Goal: Understand process/instructions

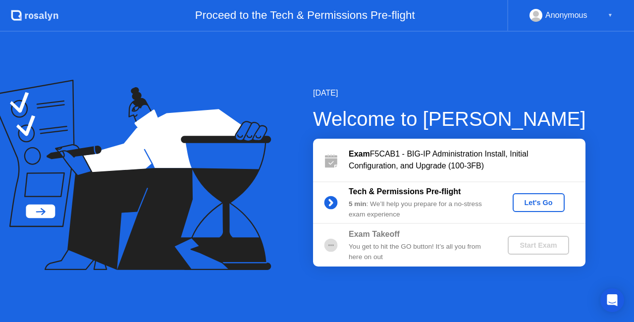
click at [533, 205] on div "Let's Go" at bounding box center [538, 202] width 44 height 8
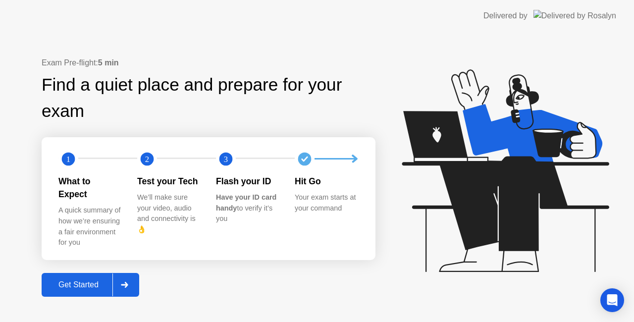
click at [75, 281] on div "Get Started" at bounding box center [79, 284] width 68 height 9
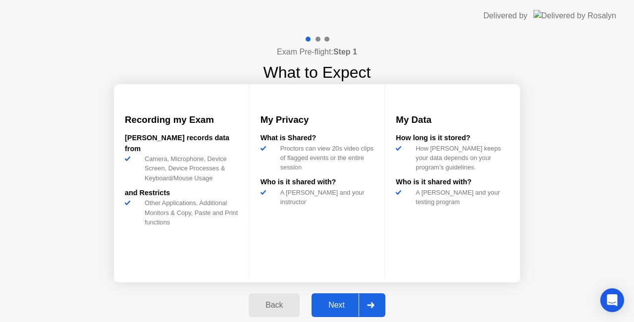
click at [338, 302] on div "Next" at bounding box center [336, 304] width 44 height 9
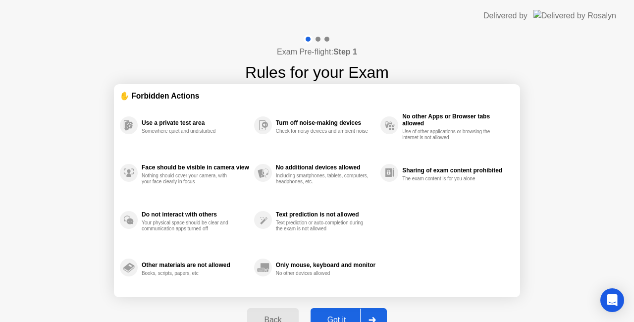
click at [338, 315] on div "Got it" at bounding box center [336, 319] width 47 height 9
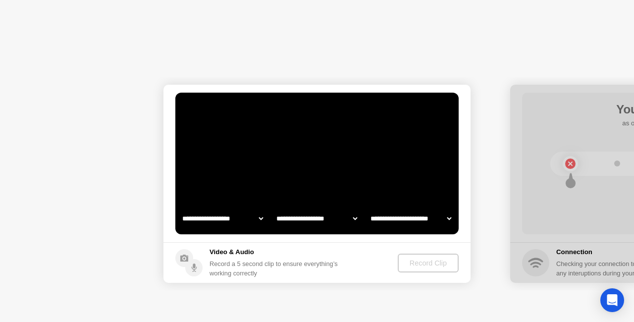
select select "**********"
select select "*******"
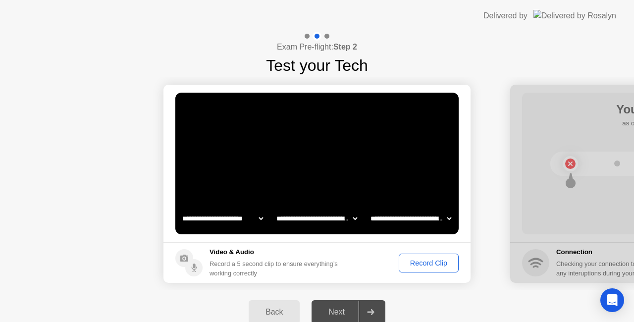
click at [423, 259] on div "Record Clip" at bounding box center [428, 263] width 53 height 8
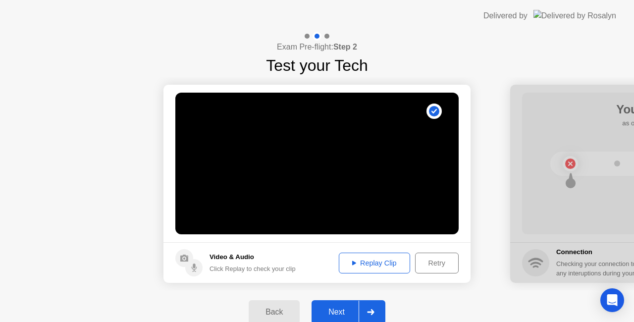
click at [361, 260] on div "Replay Clip" at bounding box center [374, 263] width 64 height 8
click at [344, 305] on button "Next" at bounding box center [348, 312] width 74 height 24
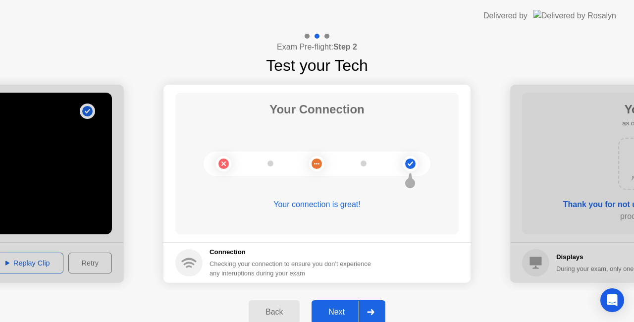
click at [335, 310] on div "Next" at bounding box center [336, 311] width 44 height 9
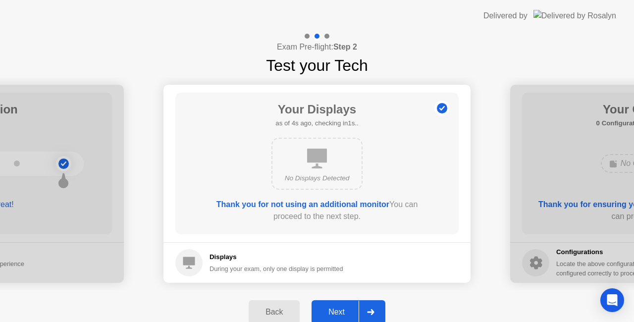
click at [335, 310] on div "Next" at bounding box center [336, 311] width 44 height 9
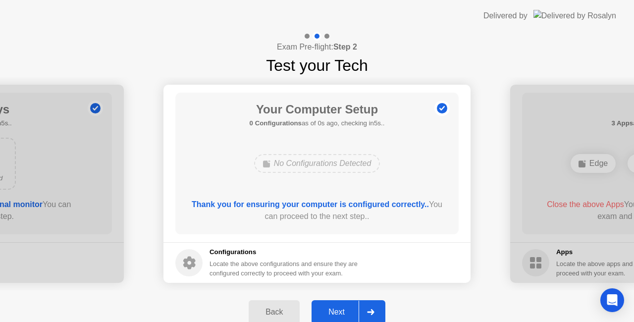
click at [334, 308] on div "Next" at bounding box center [336, 311] width 44 height 9
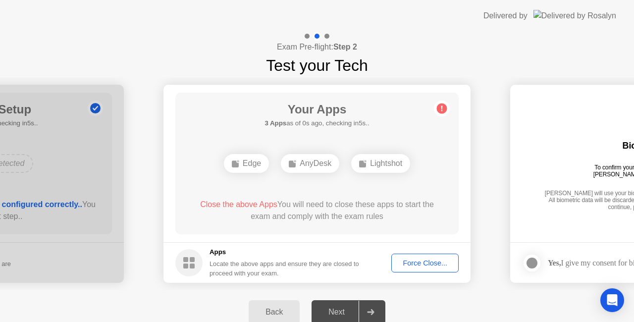
click at [288, 214] on div "Close the above Apps You will need to close these apps to start the exam and co…" at bounding box center [317, 210] width 255 height 24
click at [418, 264] on div "Force Close..." at bounding box center [424, 263] width 60 height 8
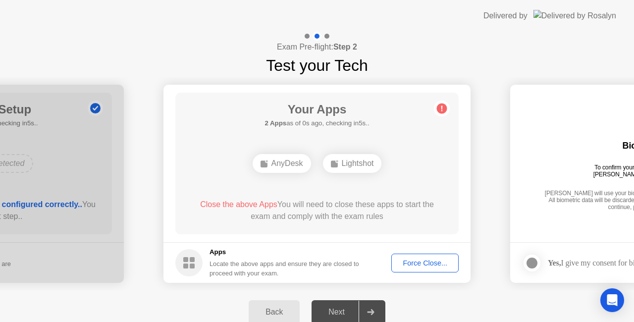
click at [445, 294] on div "Back Next" at bounding box center [317, 312] width 634 height 44
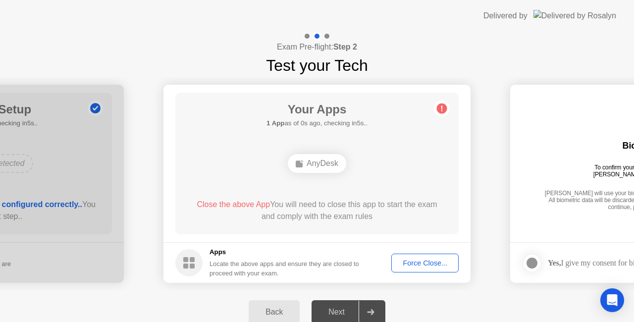
click at [429, 263] on div "Force Close..." at bounding box center [424, 263] width 60 height 8
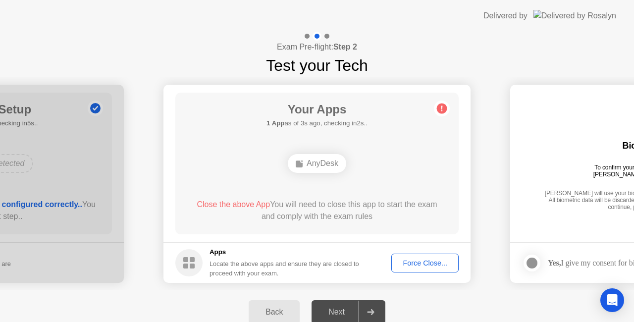
click at [267, 316] on div "Back" at bounding box center [273, 311] width 45 height 9
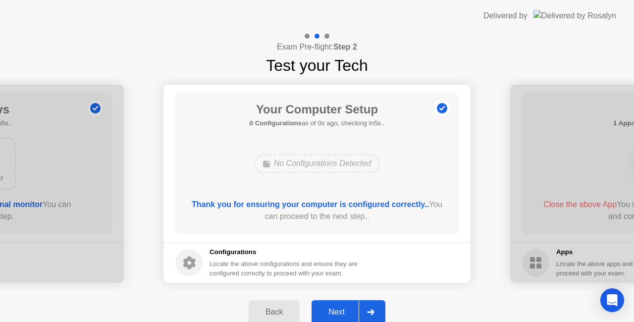
click at [267, 316] on div "Back" at bounding box center [273, 311] width 45 height 9
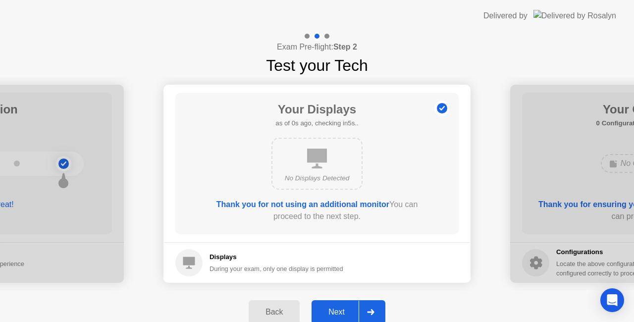
click at [267, 316] on div "Back" at bounding box center [273, 311] width 45 height 9
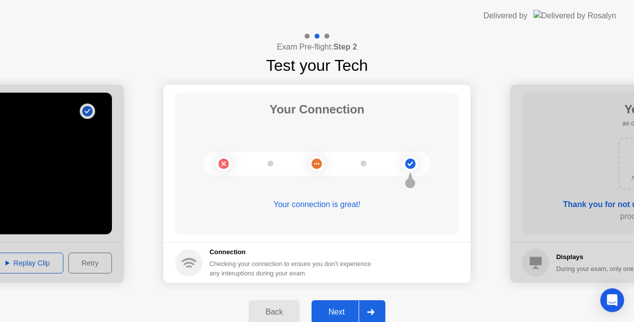
click at [267, 316] on div "Back" at bounding box center [273, 311] width 45 height 9
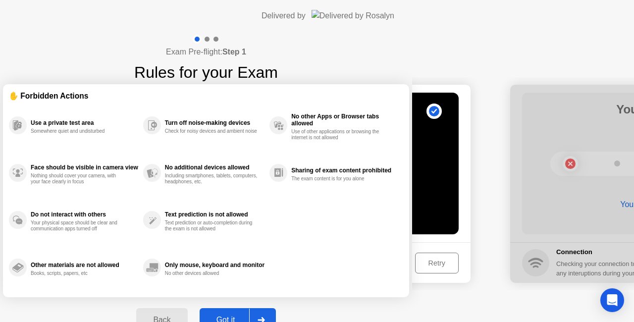
click at [184, 317] on div "Back" at bounding box center [161, 319] width 45 height 9
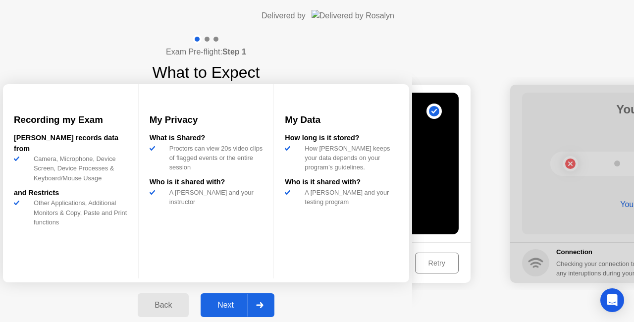
click at [267, 317] on div "Back Next" at bounding box center [206, 305] width 148 height 46
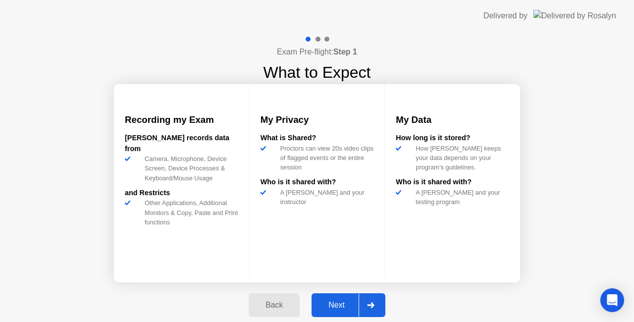
click at [274, 302] on div "Back" at bounding box center [273, 304] width 45 height 9
